Goal: Task Accomplishment & Management: Manage account settings

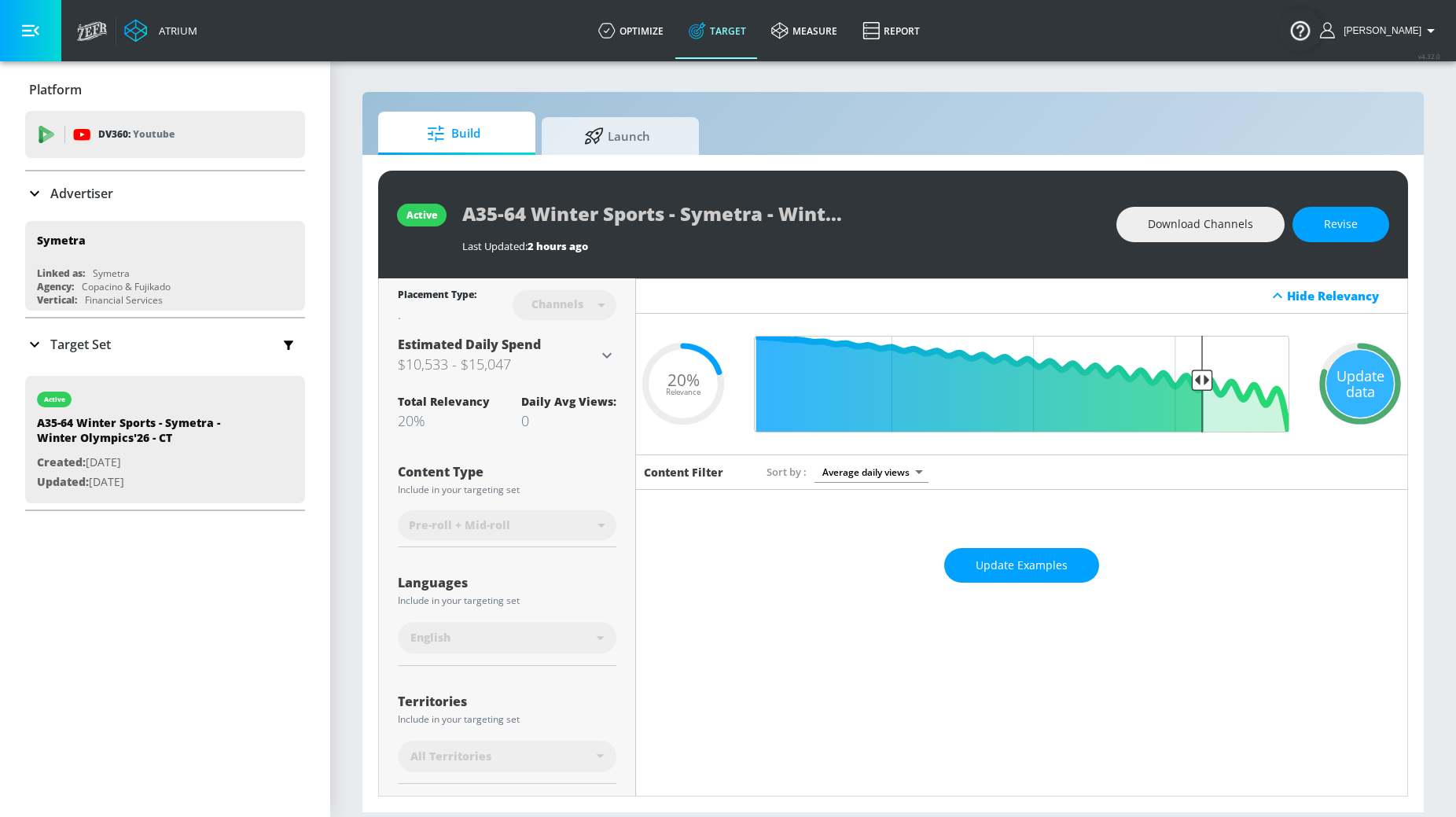
click at [568, 360] on h3 "$10,533 - $15,047" at bounding box center [498, 363] width 200 height 22
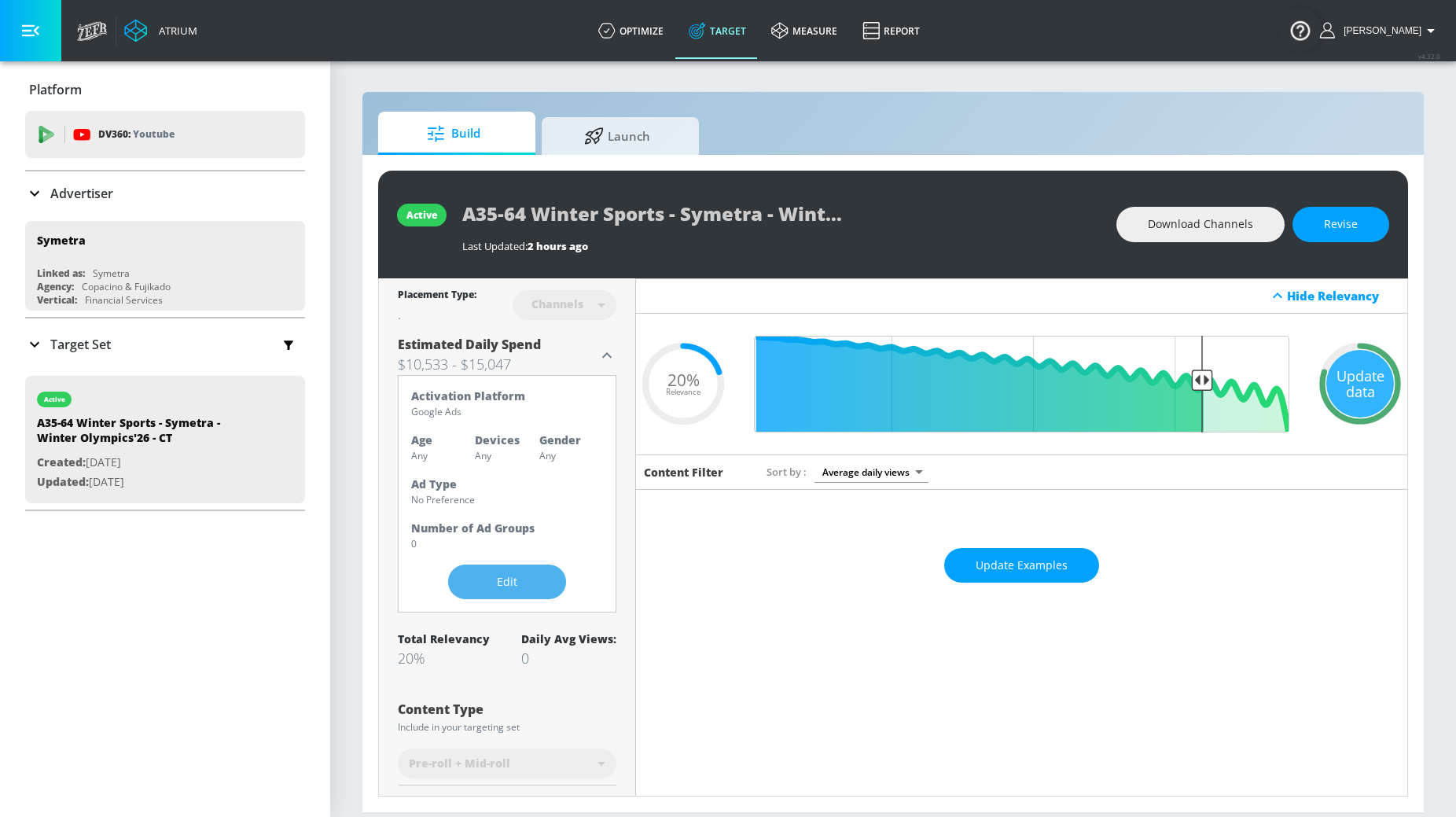
click at [502, 583] on span "Edit" at bounding box center [506, 582] width 55 height 19
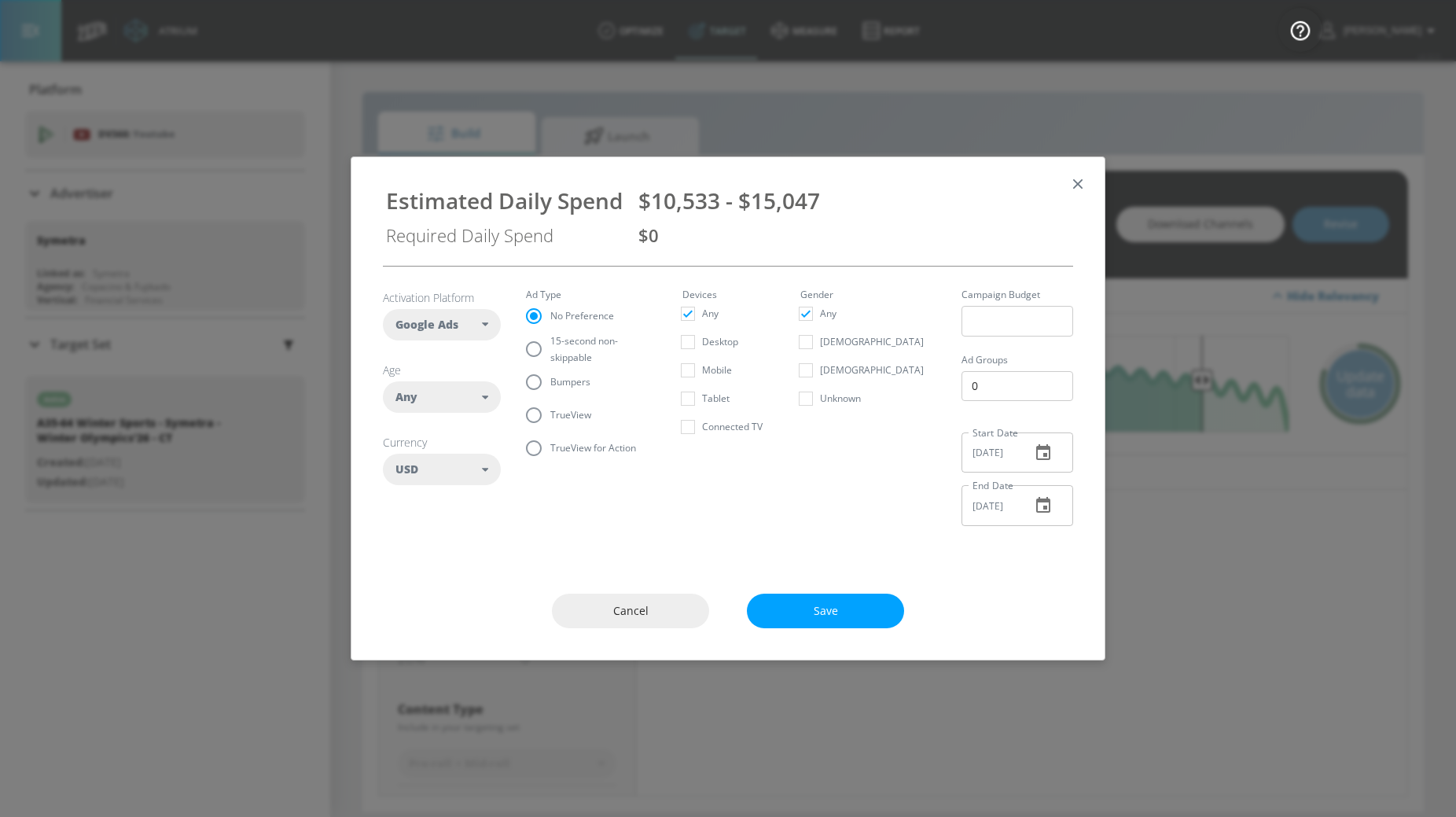
click at [475, 400] on div "Any" at bounding box center [438, 397] width 86 height 15
click at [448, 524] on div "25-34" at bounding box center [435, 528] width 29 height 15
checkbox input "false"
checkbox input "true"
click at [448, 524] on div "25-34" at bounding box center [435, 528] width 29 height 15
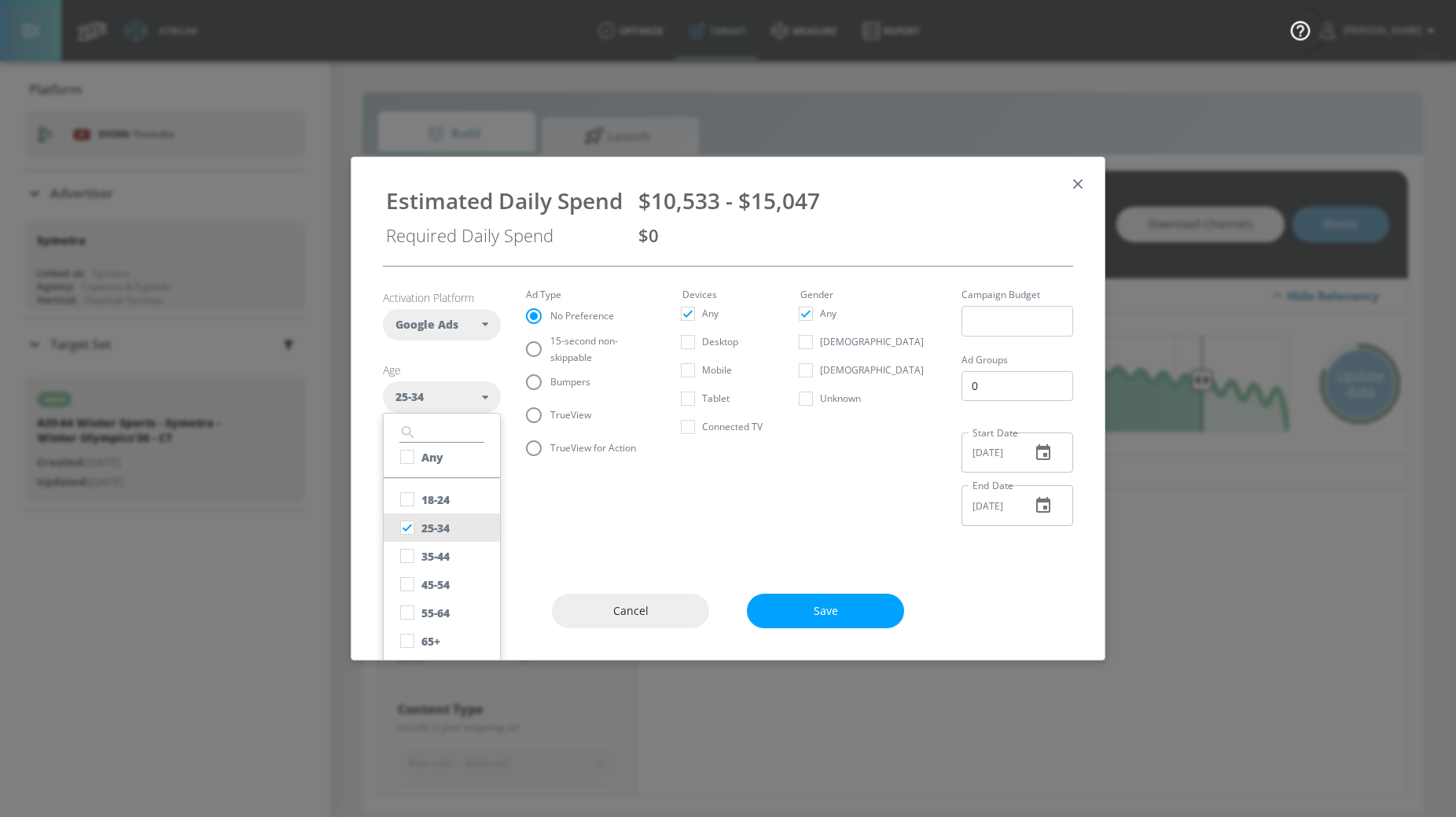
checkbox input "true"
checkbox input "false"
click at [438, 554] on div "35-44" at bounding box center [435, 556] width 29 height 15
checkbox input "false"
checkbox input "true"
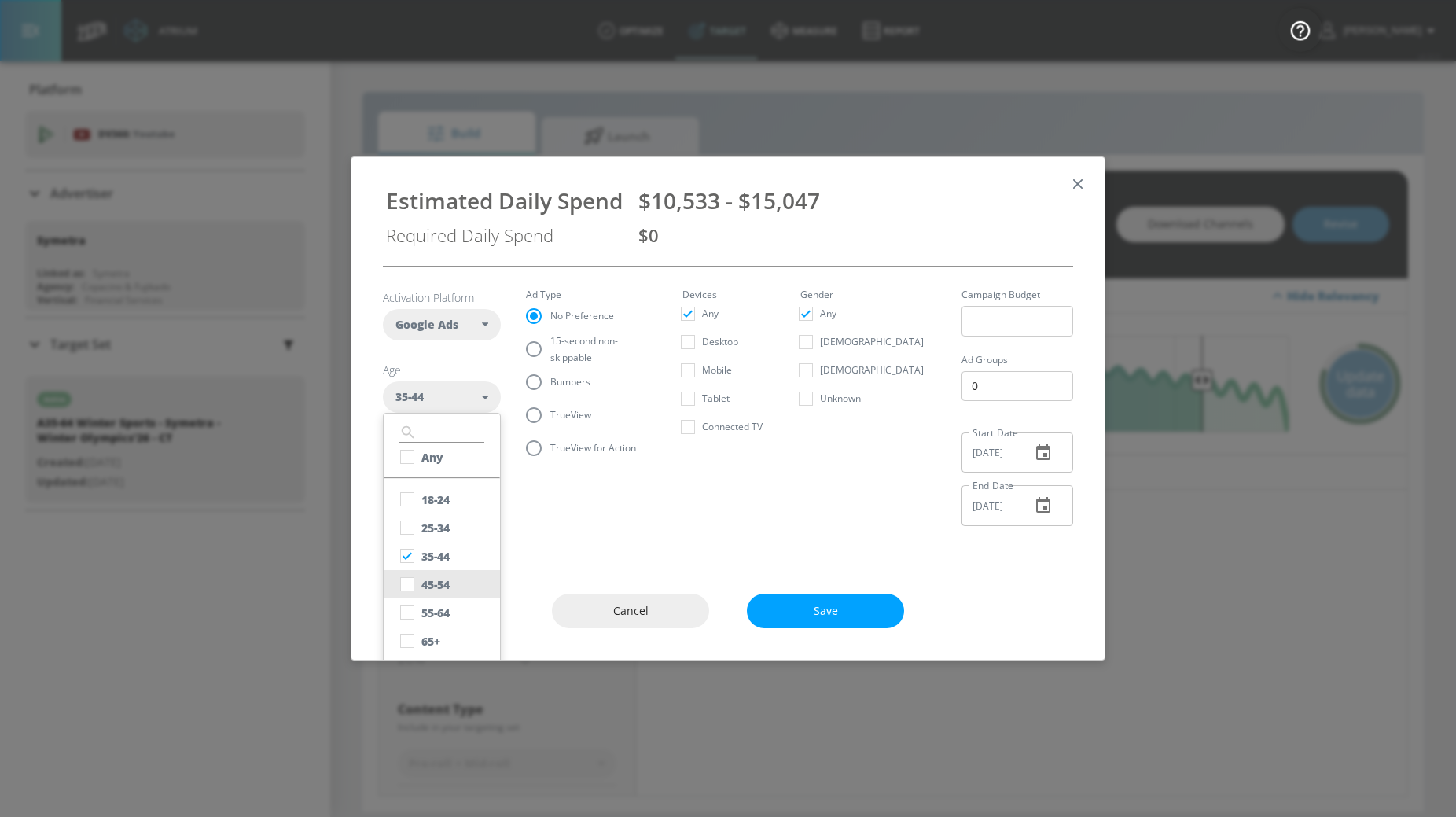
click at [438, 586] on div "45-54" at bounding box center [435, 585] width 29 height 15
checkbox input "true"
click at [438, 613] on div "55-64" at bounding box center [435, 613] width 29 height 15
checkbox input "true"
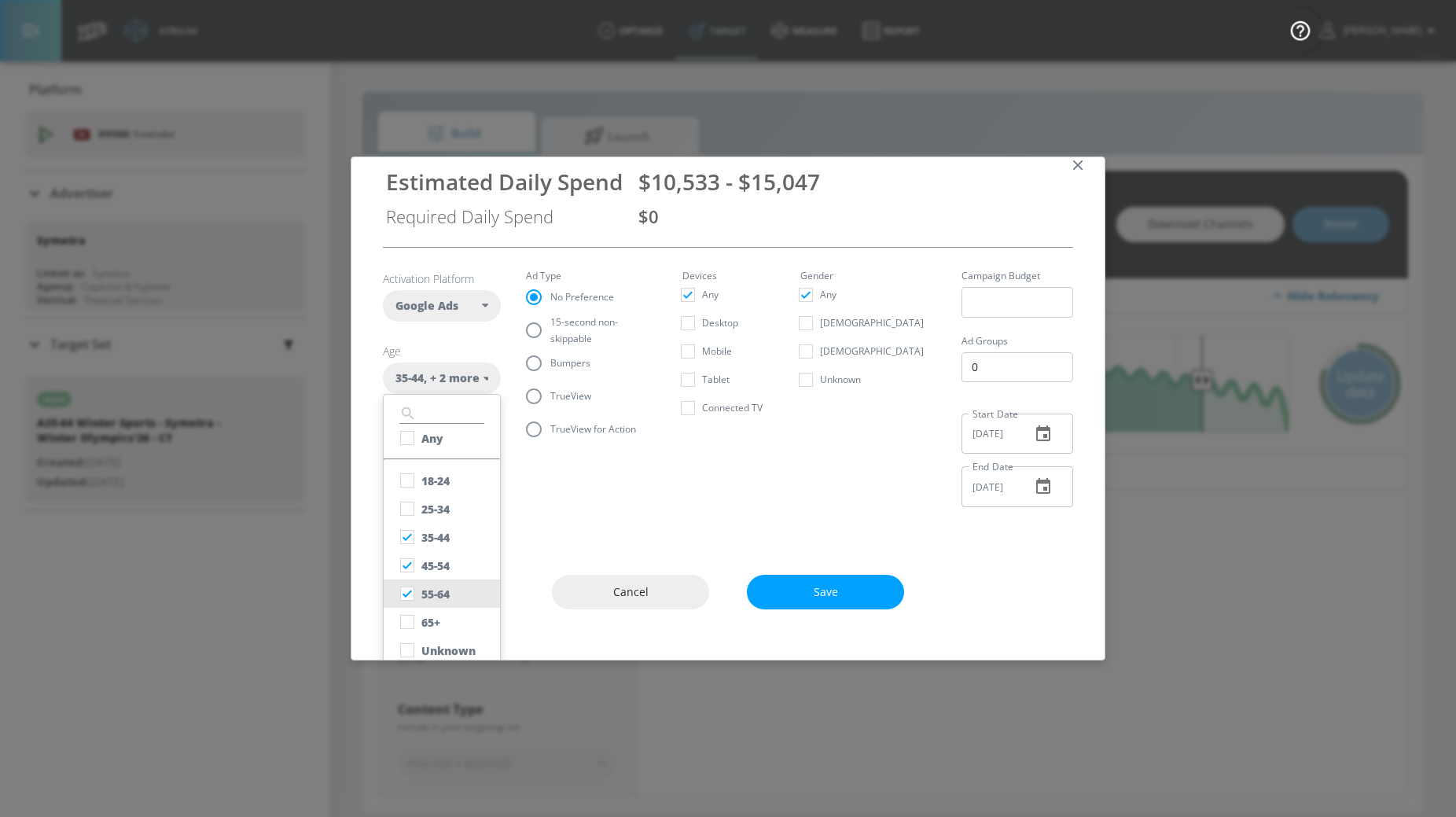
scroll to position [33, 0]
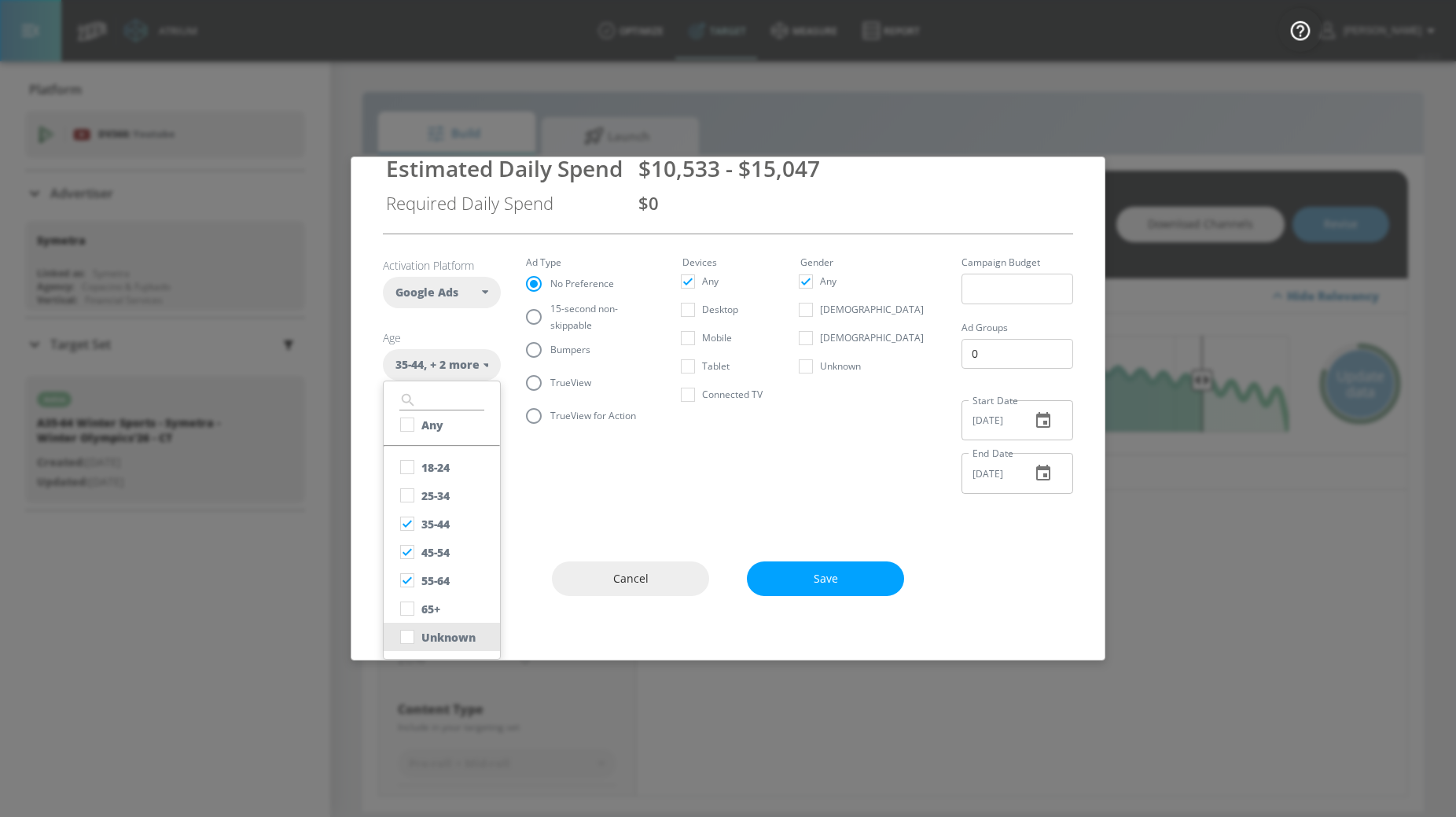
click at [434, 643] on div "Unknown" at bounding box center [448, 638] width 55 height 15
checkbox input "true"
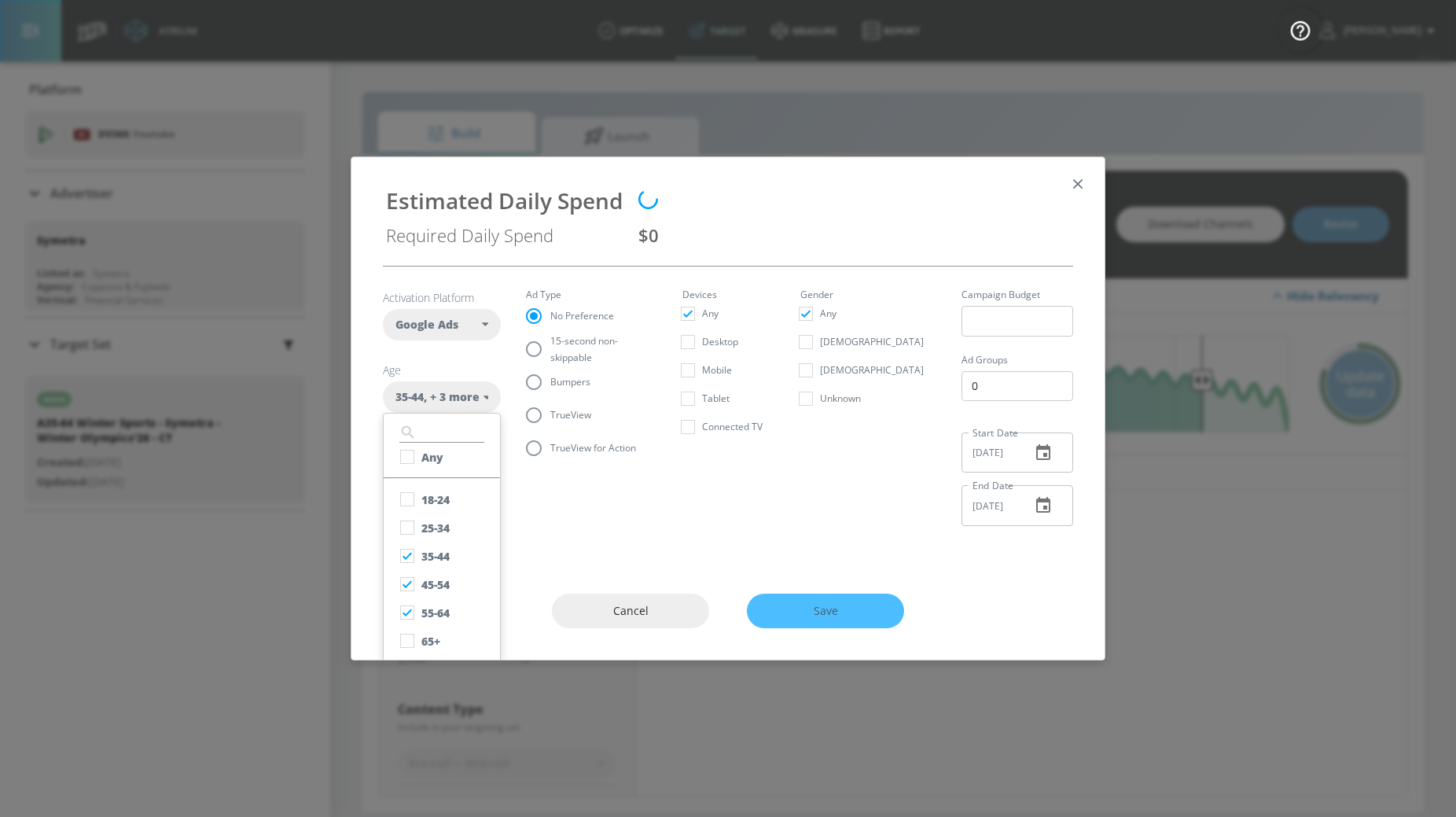
click at [557, 303] on fieldset "Ad Type No Preference 15-second non-skippable Bumpers TrueView TrueView for Act…" at bounding box center [591, 378] width 131 height 175
click at [553, 348] on span "15-second non-skippable" at bounding box center [598, 349] width 94 height 33
click at [551, 348] on input "15-second non-skippable" at bounding box center [533, 349] width 33 height 33
radio input "true"
radio input "false"
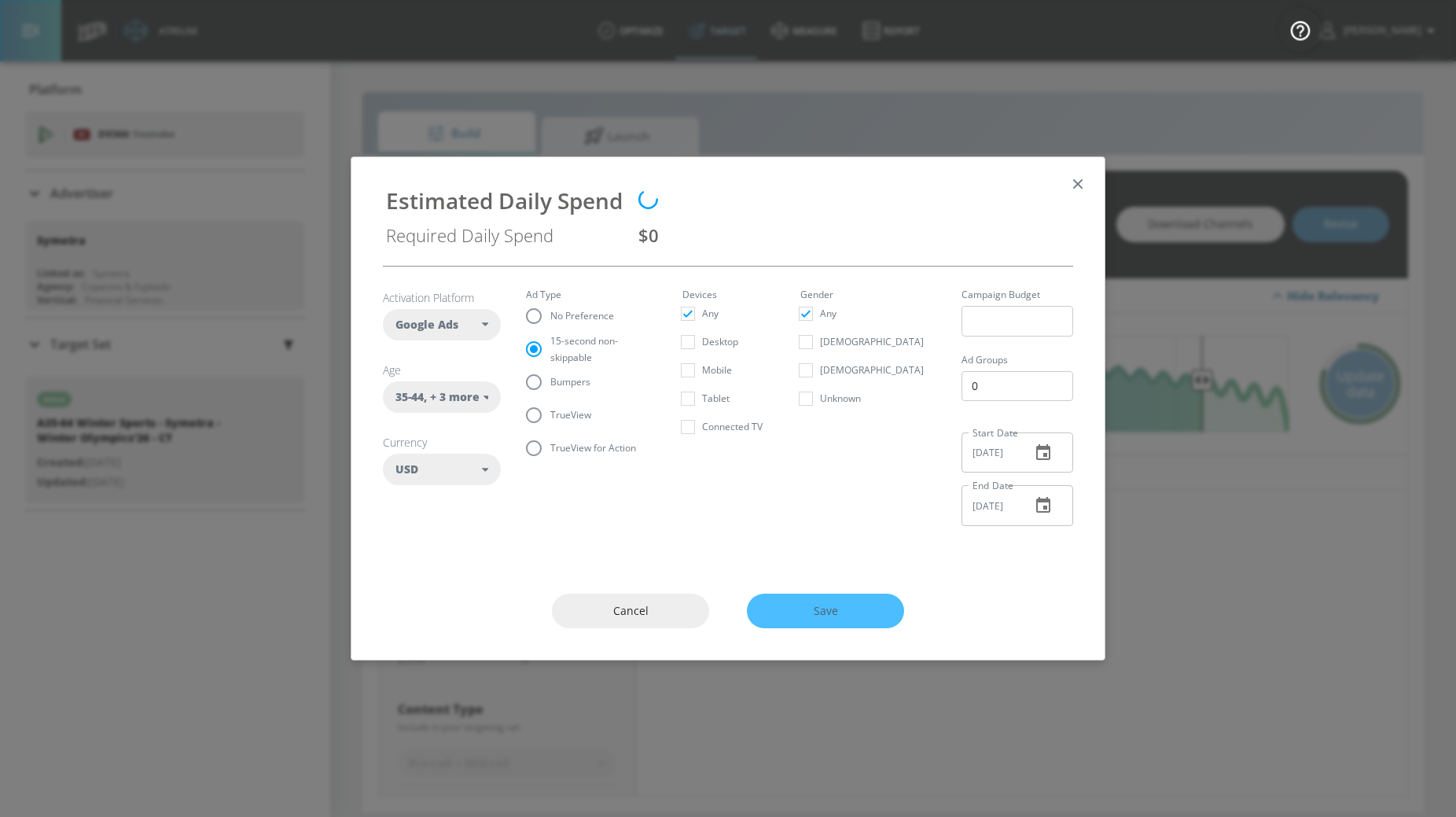
click at [723, 424] on span "Connected TV" at bounding box center [732, 426] width 60 height 16
click at [702, 424] on input "Connected TV" at bounding box center [689, 427] width 29 height 29
checkbox input "true"
checkbox input "false"
click at [578, 408] on span "TrueView" at bounding box center [571, 414] width 41 height 16
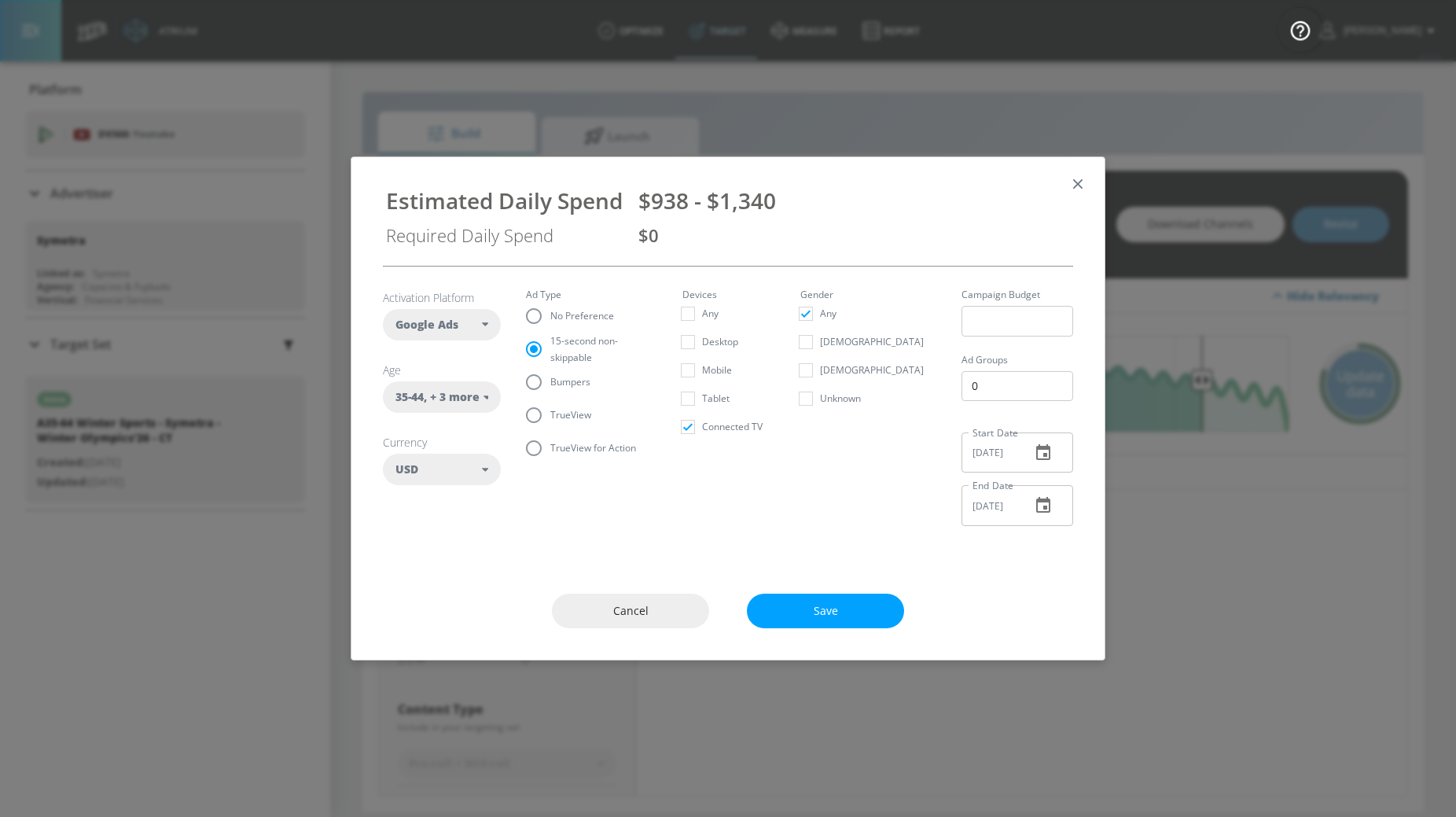
click at [551, 408] on input "TrueView" at bounding box center [533, 415] width 33 height 33
radio input "true"
radio input "false"
click at [692, 419] on input "Connected TV" at bounding box center [689, 427] width 29 height 29
checkbox input "false"
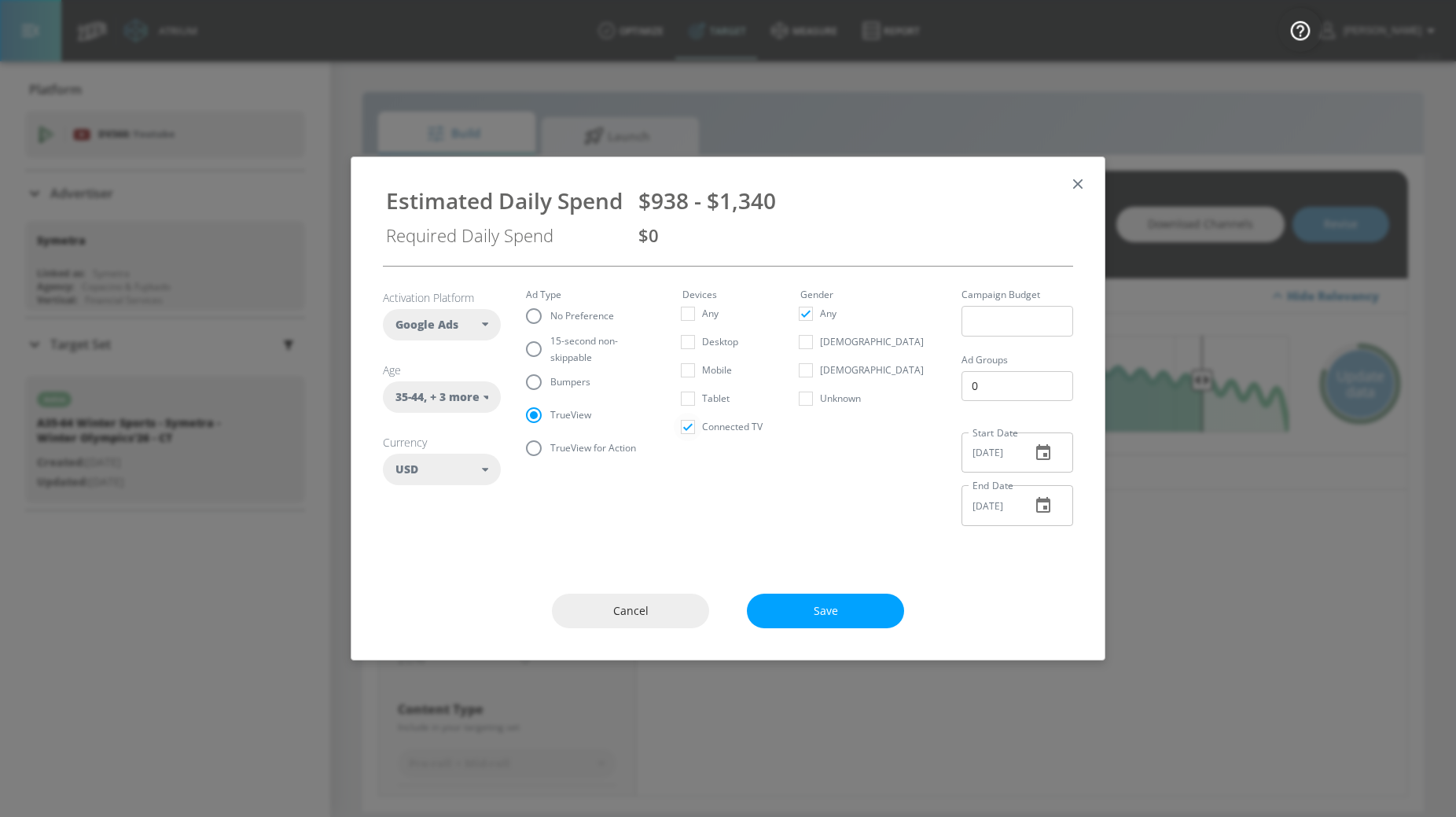
checkbox input "true"
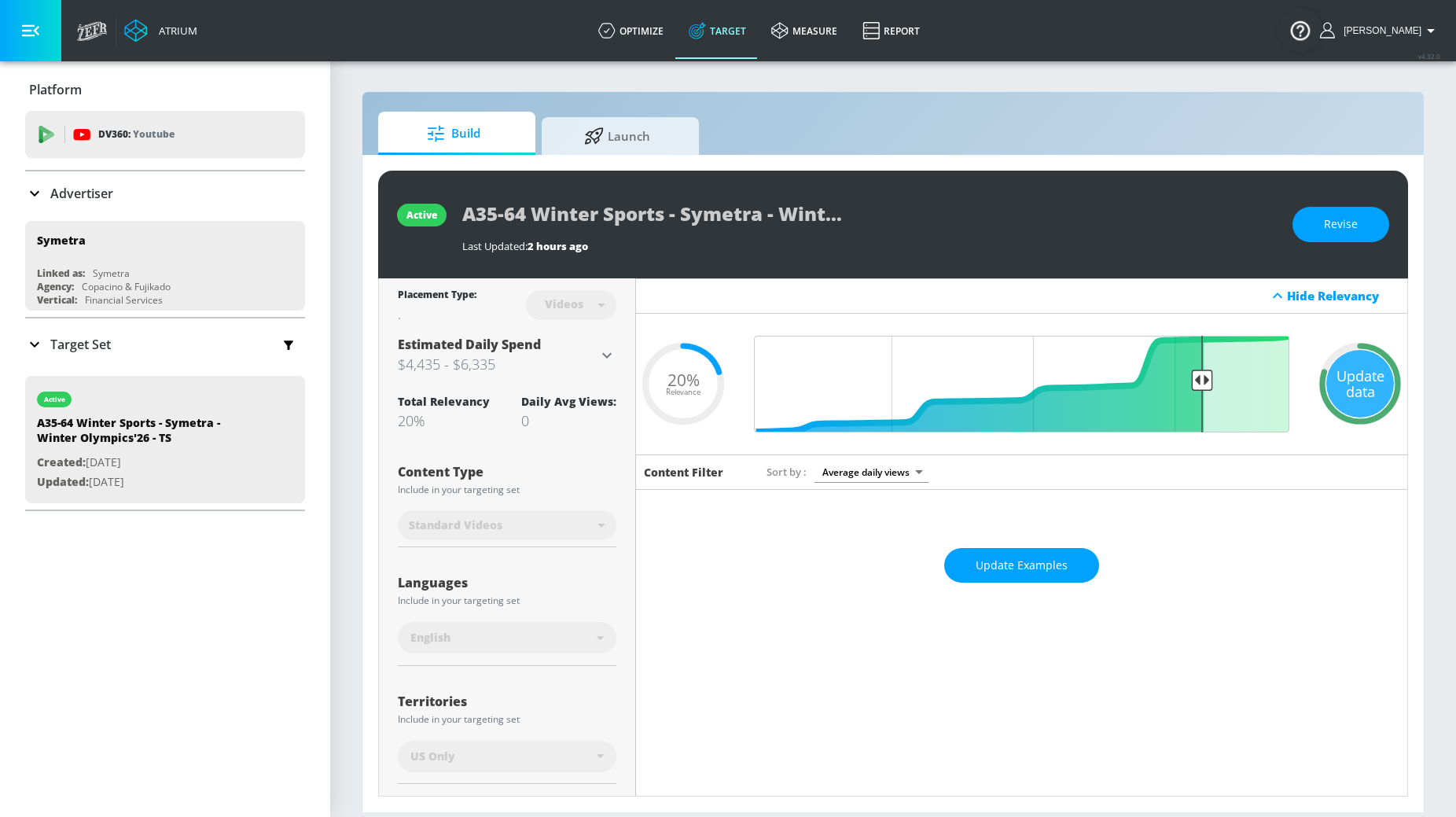
click at [528, 344] on span "Estimated Daily Spend" at bounding box center [469, 344] width 143 height 17
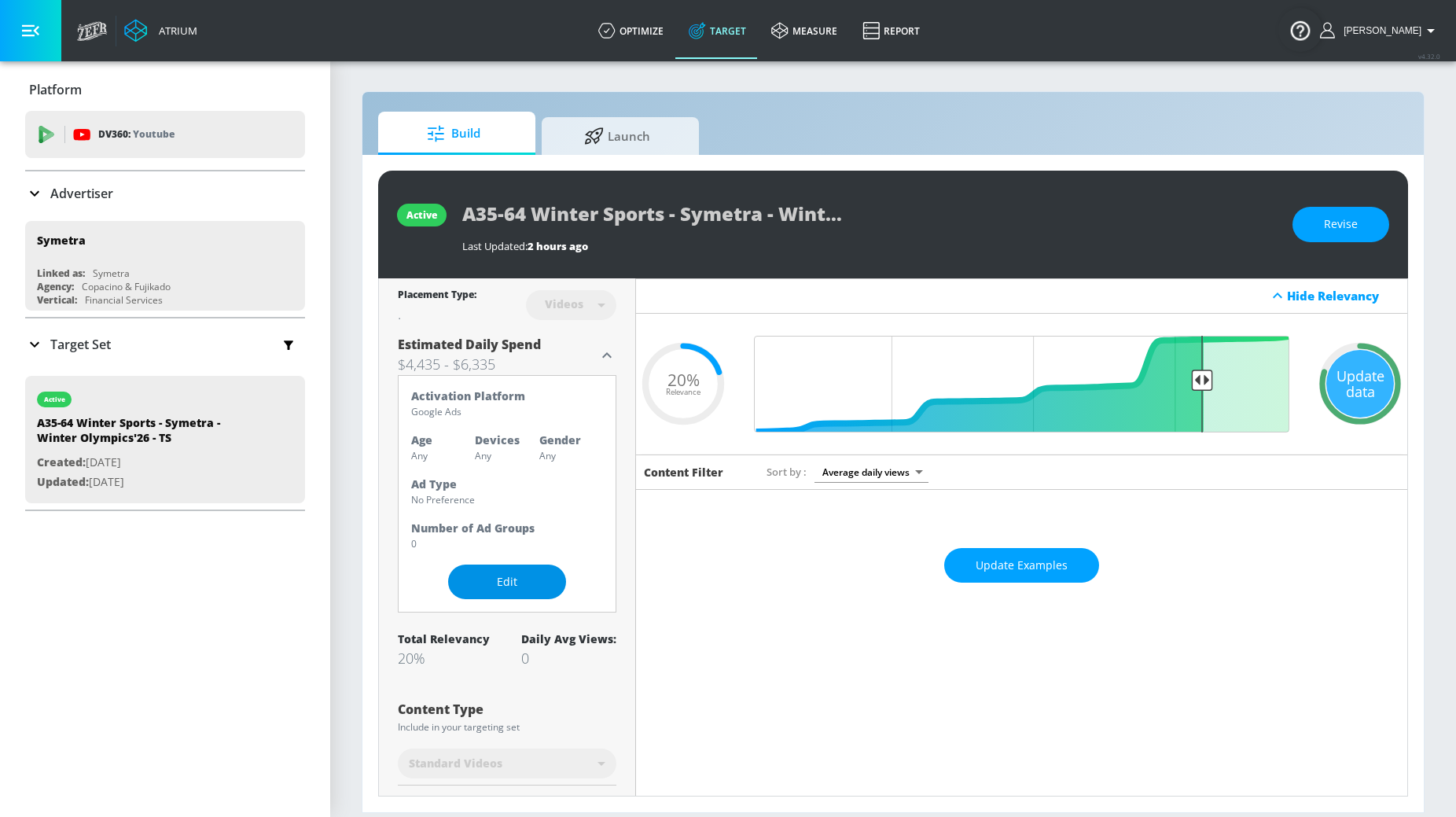
click at [491, 569] on button "Edit" at bounding box center [506, 582] width 118 height 35
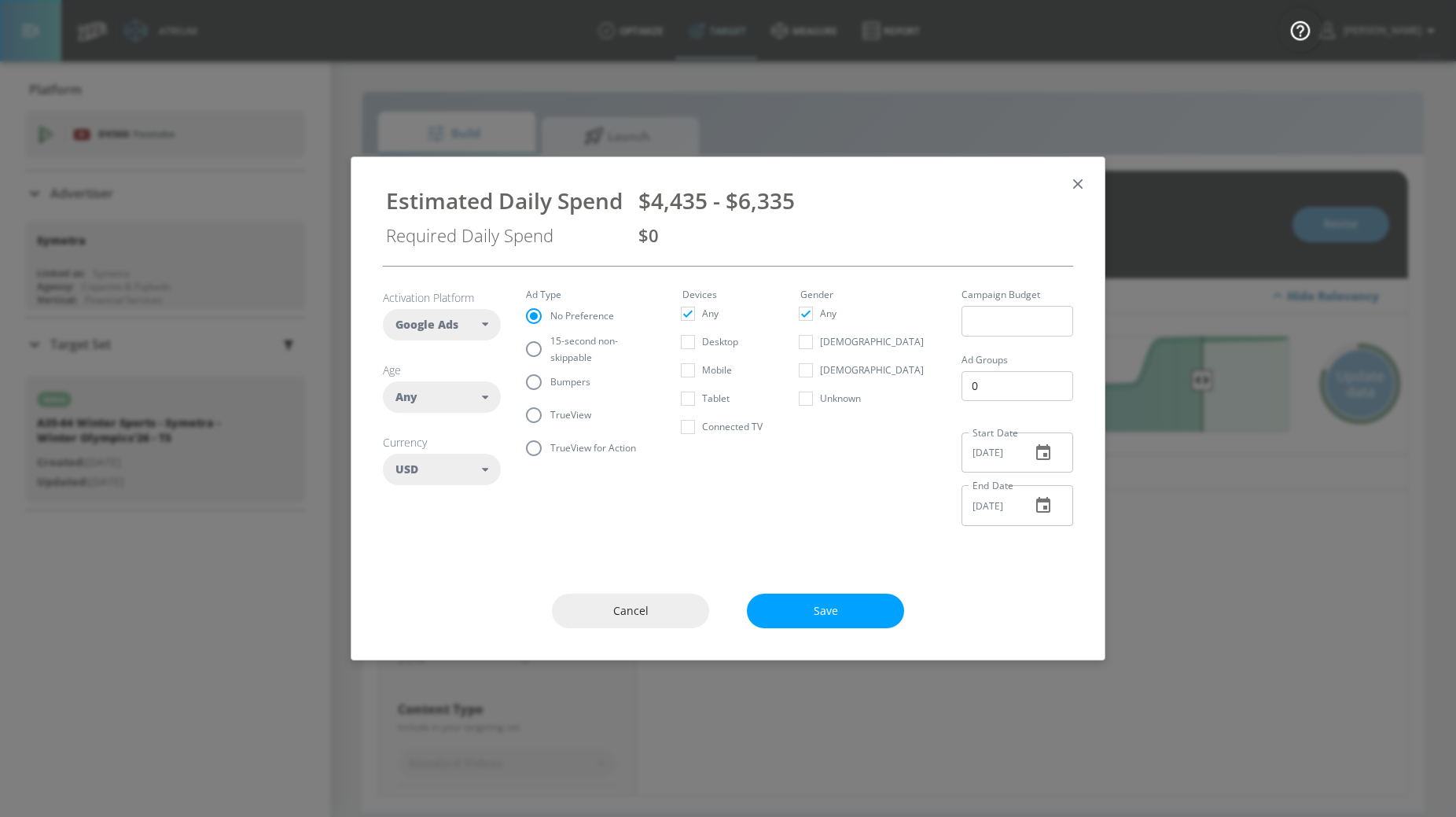
click at [463, 402] on div "Any" at bounding box center [438, 397] width 86 height 15
click at [417, 559] on input "checkbox" at bounding box center [408, 556] width 29 height 29
checkbox input "true"
checkbox input "false"
click at [412, 582] on input "checkbox" at bounding box center [408, 584] width 29 height 29
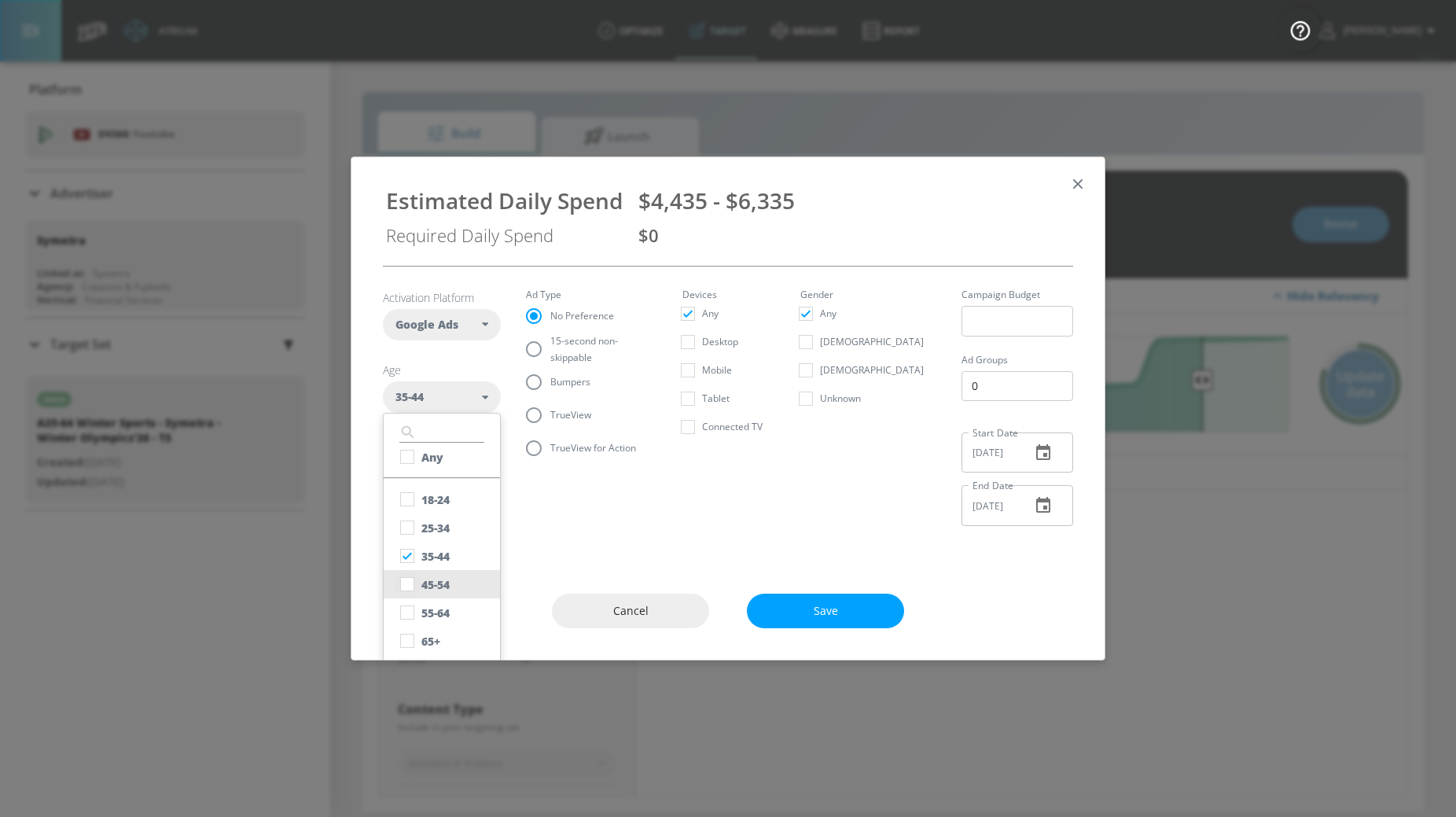
checkbox input "true"
click at [409, 612] on input "checkbox" at bounding box center [408, 613] width 29 height 29
checkbox input "true"
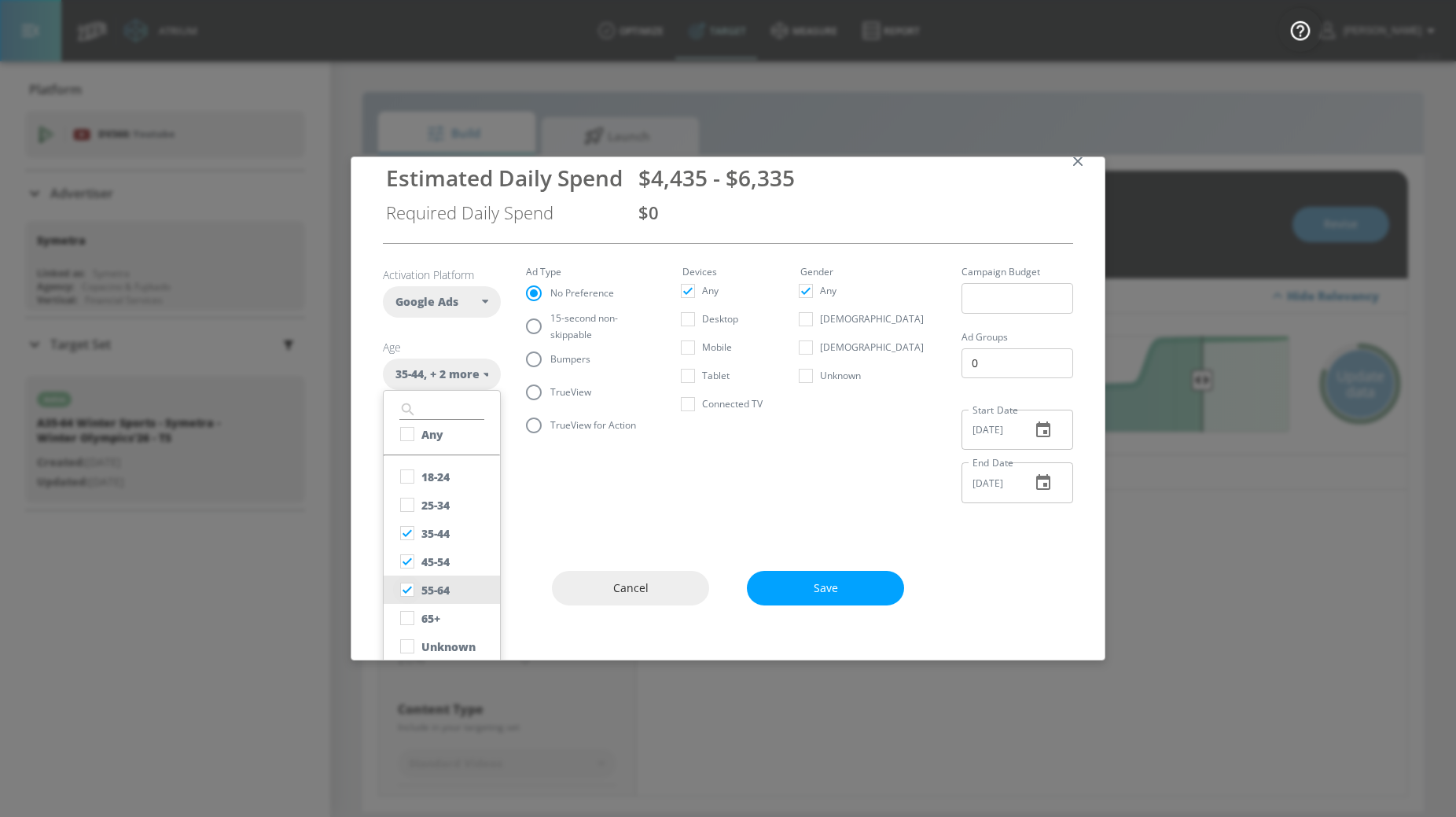
scroll to position [33, 0]
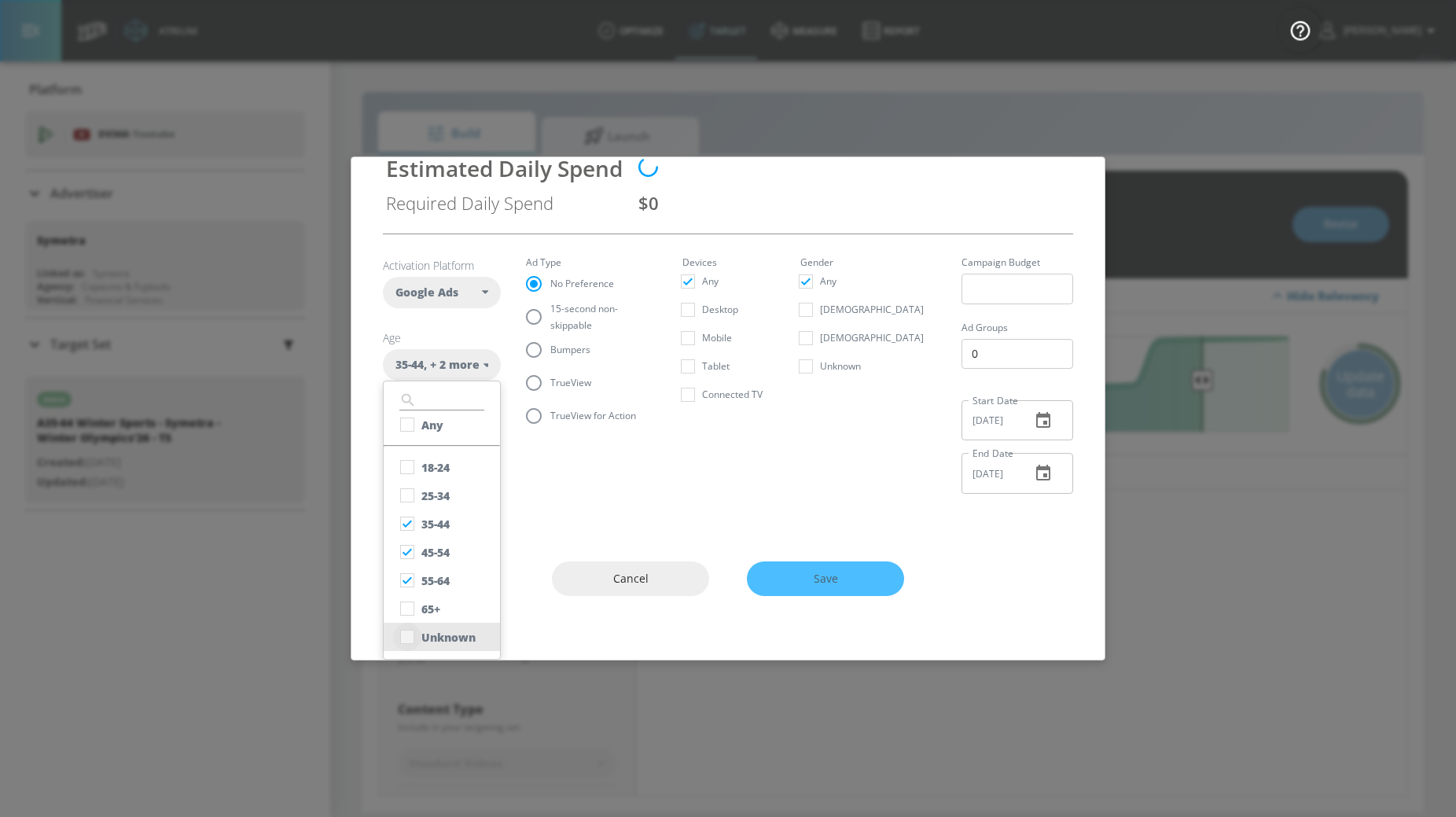
click at [410, 639] on input "checkbox" at bounding box center [408, 637] width 29 height 29
checkbox input "true"
click at [539, 385] on fieldset "Ad Type No Preference 15-second non-skippable Bumpers TrueView TrueView for Act…" at bounding box center [591, 345] width 131 height 175
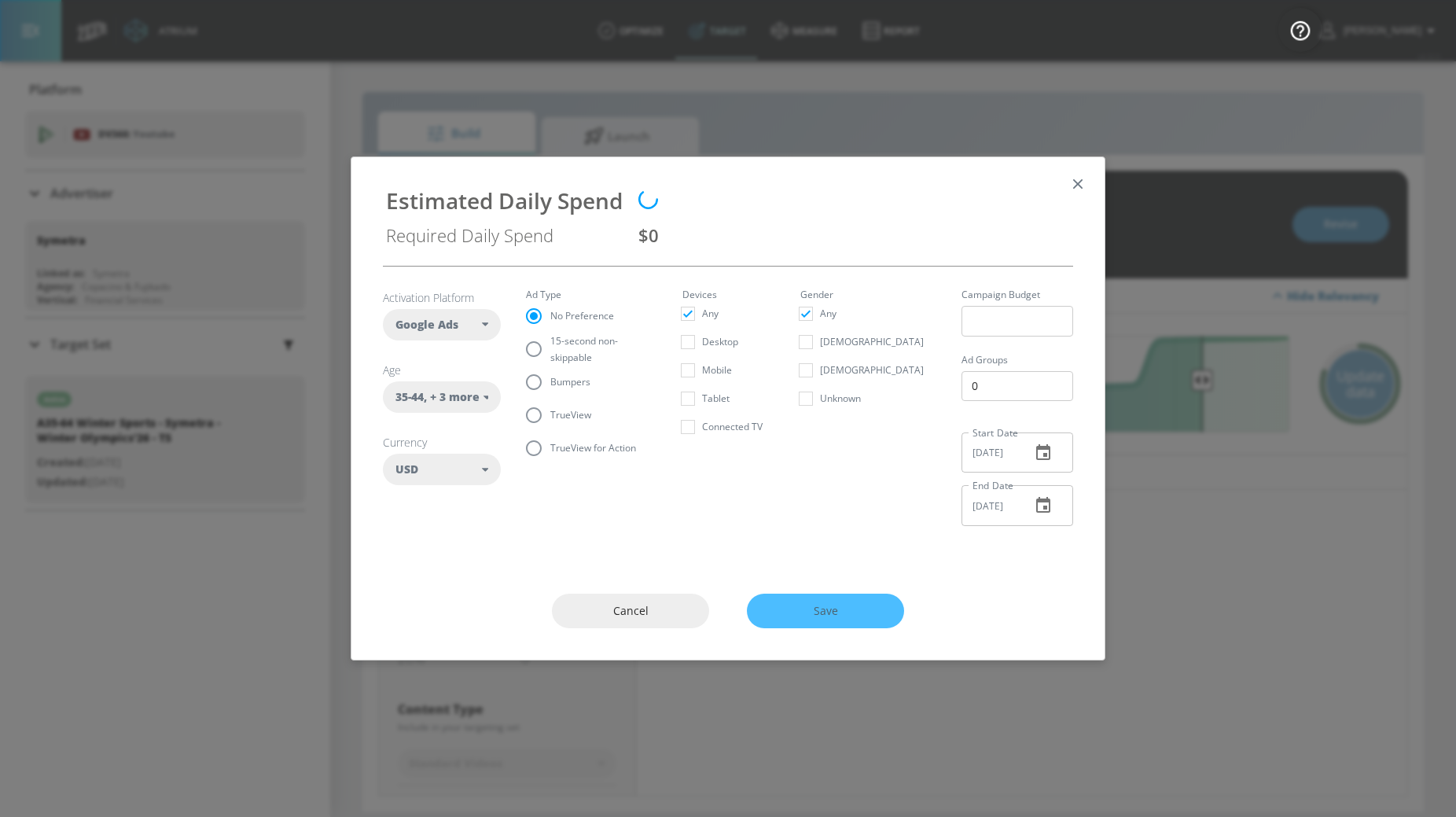
click at [539, 421] on input "TrueView" at bounding box center [533, 415] width 33 height 33
radio input "true"
radio input "false"
click at [547, 358] on input "15-second non-skippable" at bounding box center [533, 349] width 33 height 33
radio input "true"
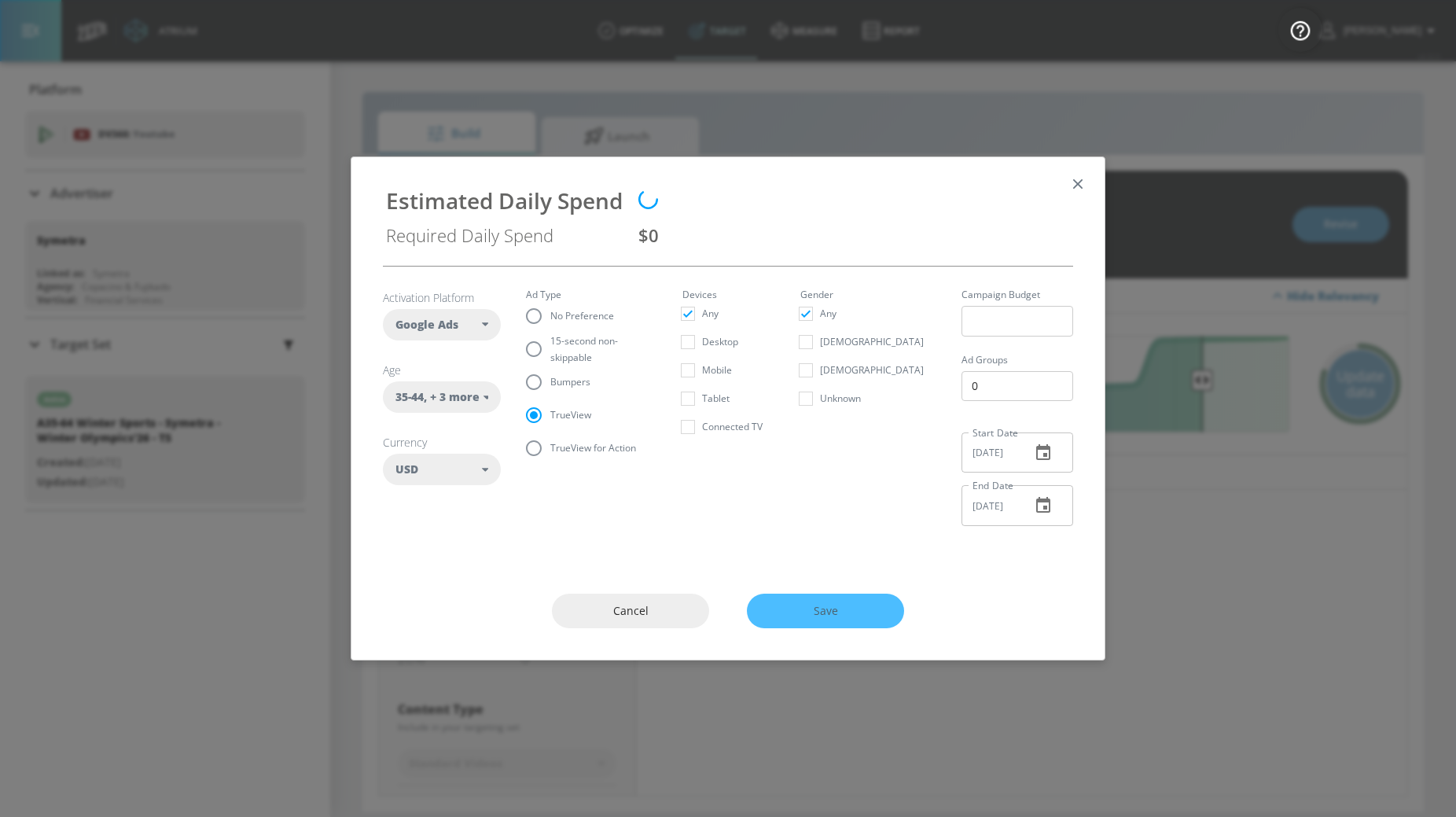
radio input "false"
click at [702, 421] on input "Connected TV" at bounding box center [689, 427] width 29 height 29
checkbox input "true"
checkbox input "false"
click at [558, 415] on span "TrueView" at bounding box center [571, 414] width 41 height 16
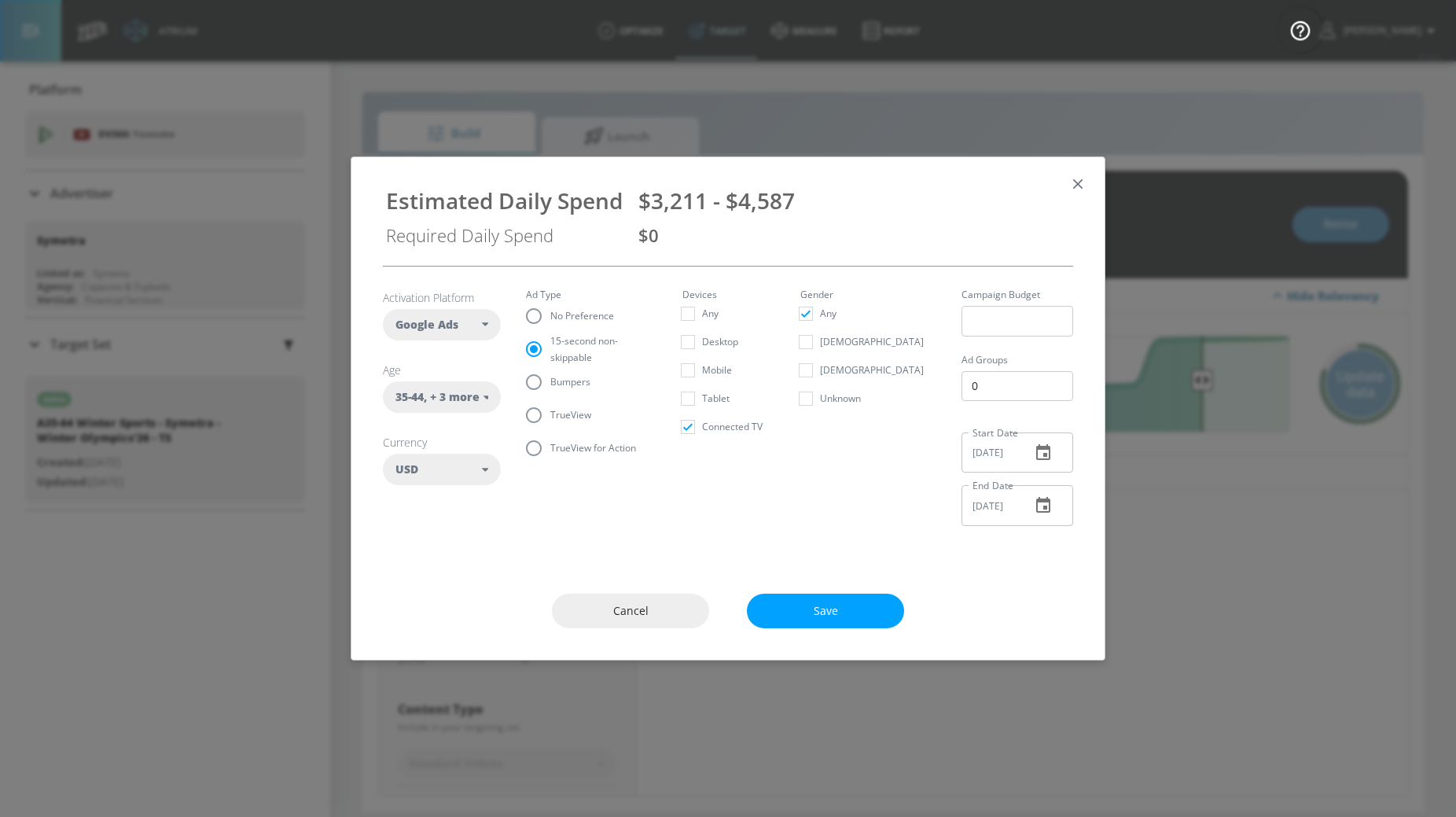
click at [551, 415] on input "TrueView" at bounding box center [533, 415] width 33 height 33
radio input "true"
radio input "false"
click at [702, 421] on input "Connected TV" at bounding box center [689, 427] width 29 height 29
checkbox input "false"
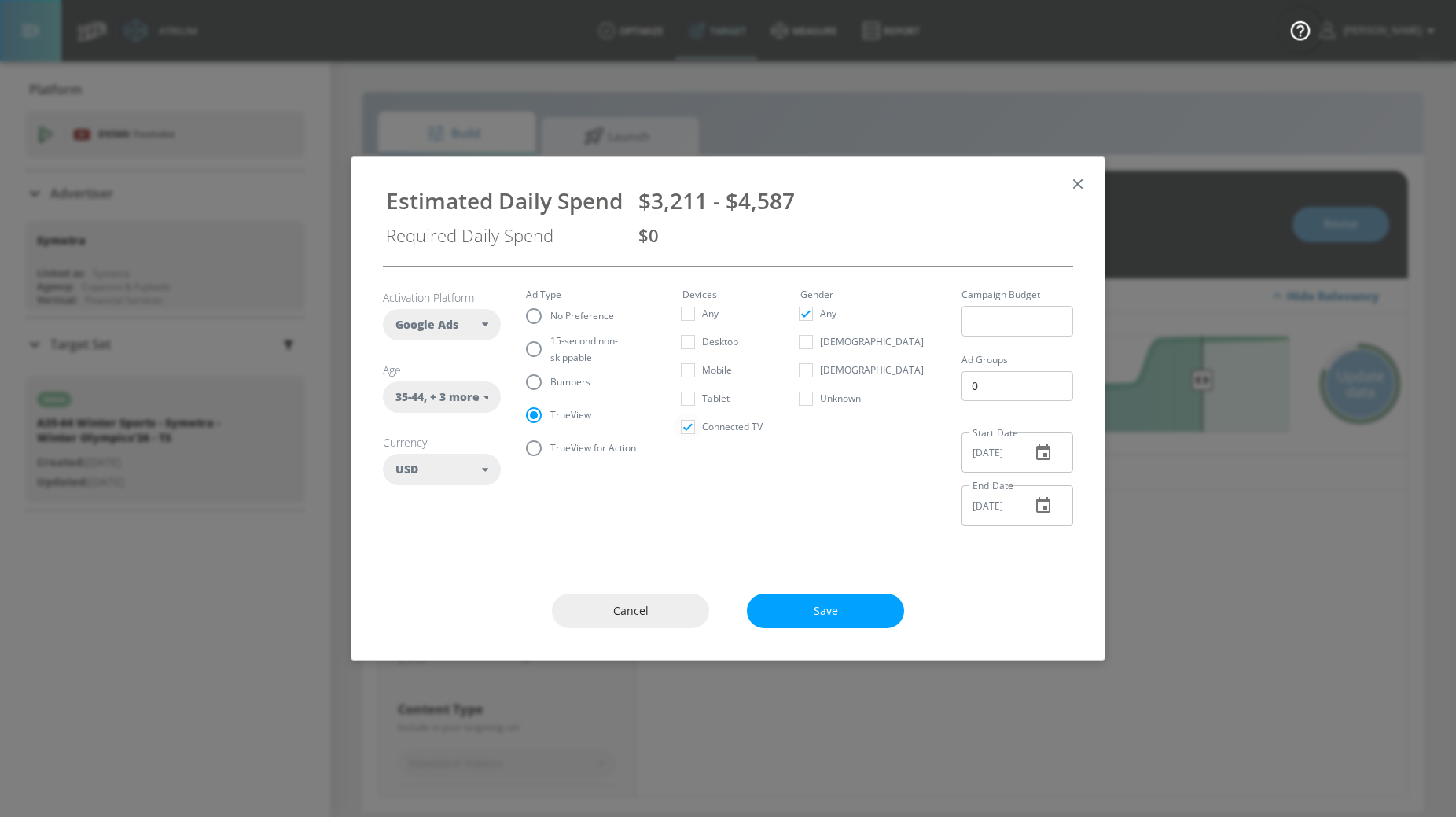
checkbox input "true"
